Goal: Information Seeking & Learning: Understand process/instructions

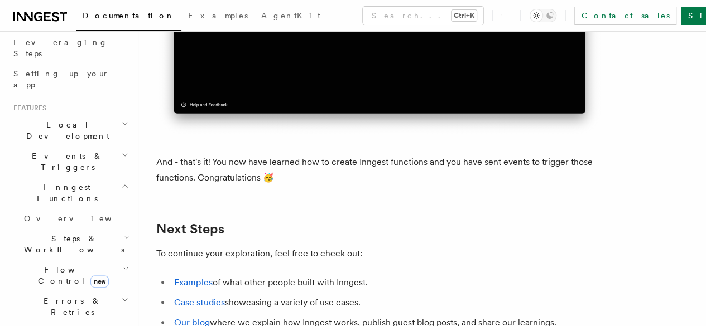
scroll to position [167, 0]
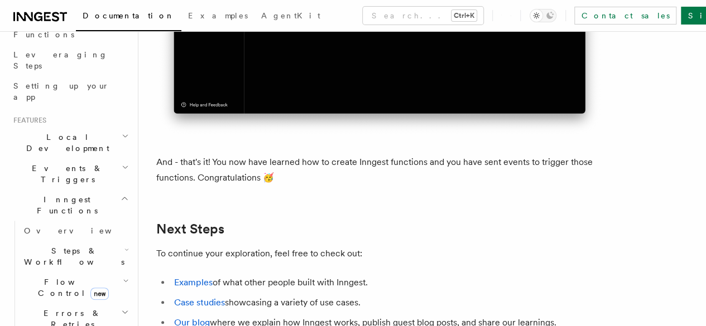
click at [72, 194] on span "Inngest Functions" at bounding box center [65, 205] width 112 height 22
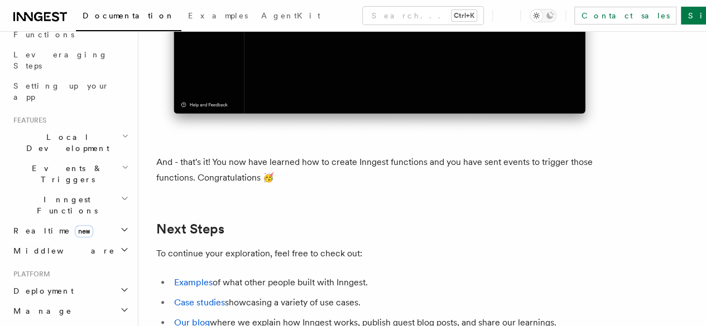
click at [72, 194] on span "Inngest Functions" at bounding box center [65, 205] width 112 height 22
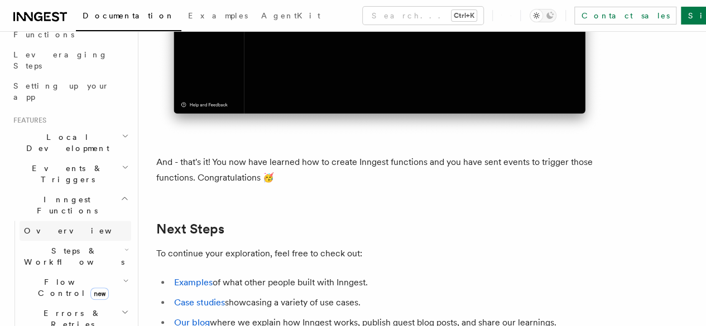
click at [40, 225] on span "Overview" at bounding box center [81, 230] width 115 height 11
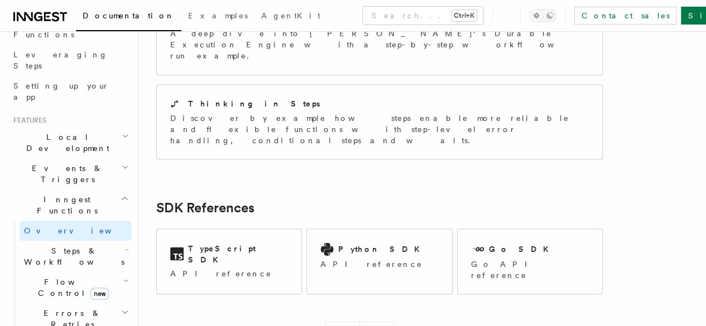
scroll to position [948, 0]
click at [76, 245] on span "Steps & Workflows" at bounding box center [72, 256] width 105 height 22
click at [49, 292] on link "Function steps" at bounding box center [80, 302] width 101 height 20
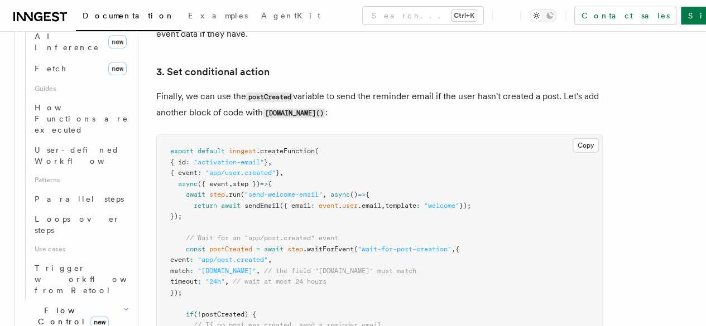
scroll to position [502, 0]
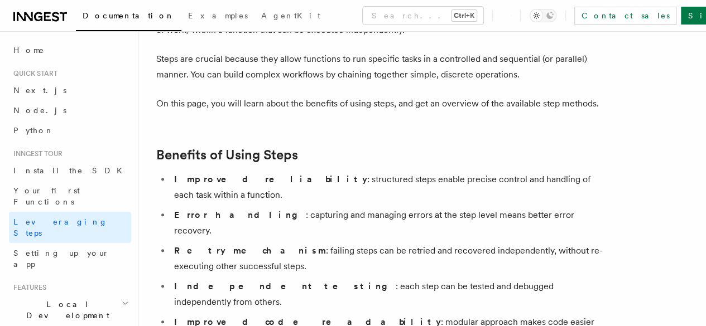
scroll to position [80, 0]
